Goal: Browse casually

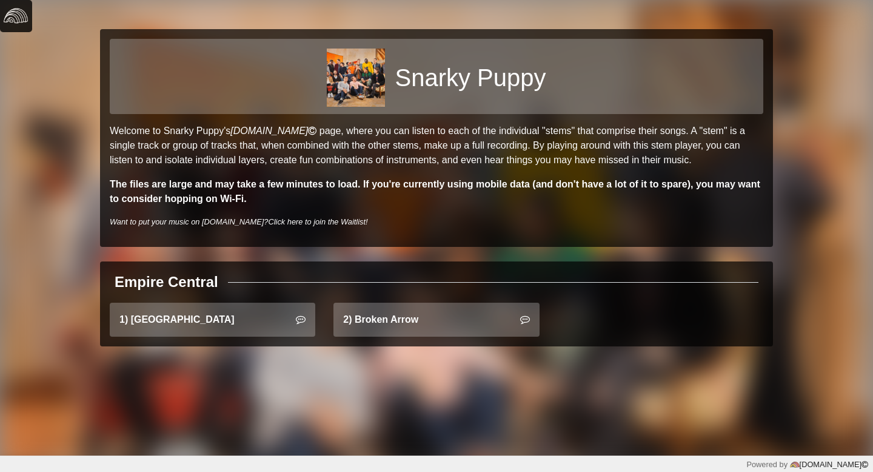
click at [16, 14] on img at bounding box center [16, 16] width 24 height 24
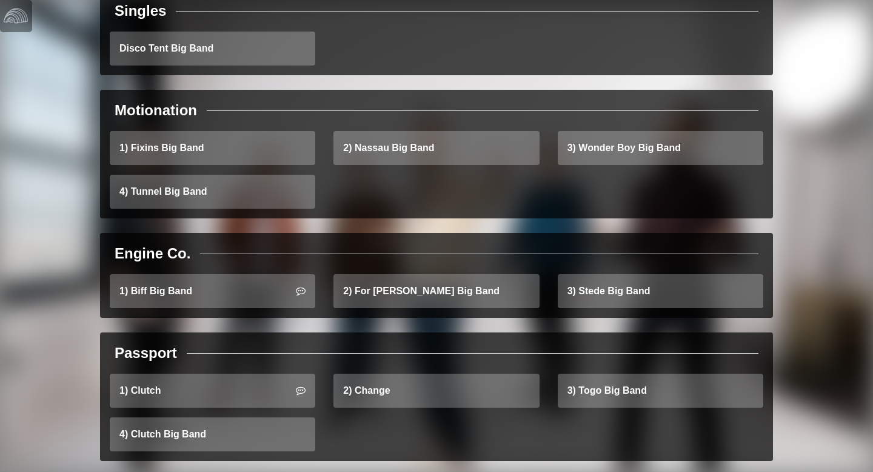
scroll to position [398, 0]
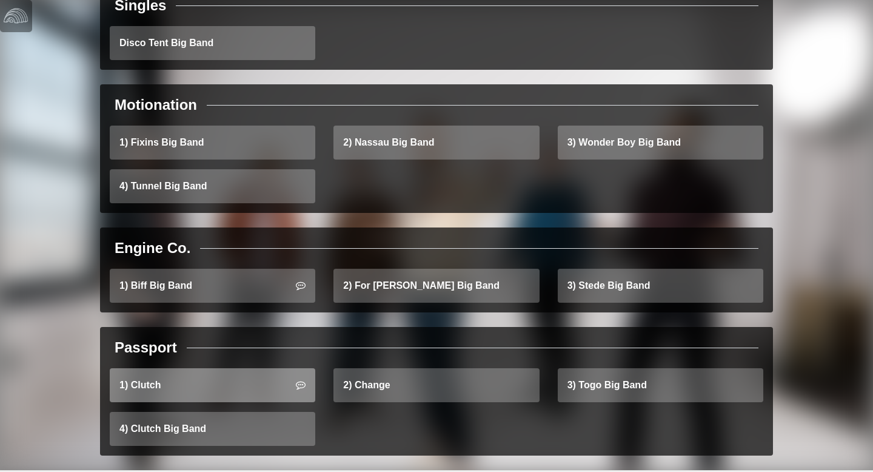
click at [182, 368] on link "1) Clutch" at bounding box center [213, 385] width 206 height 34
